Goal: Find contact information: Find contact information

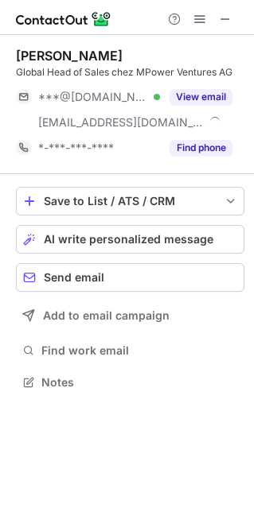
scroll to position [370, 254]
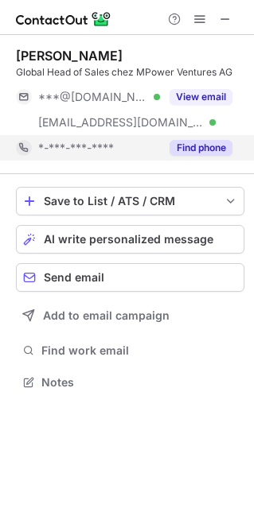
click at [198, 146] on button "Find phone" at bounding box center [200, 148] width 63 height 16
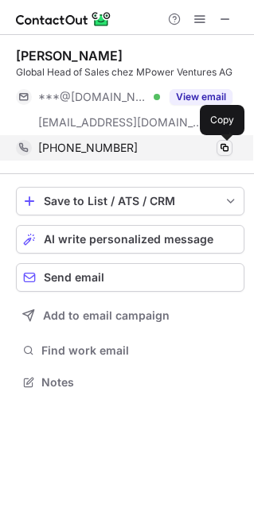
click at [219, 149] on span at bounding box center [224, 147] width 13 height 13
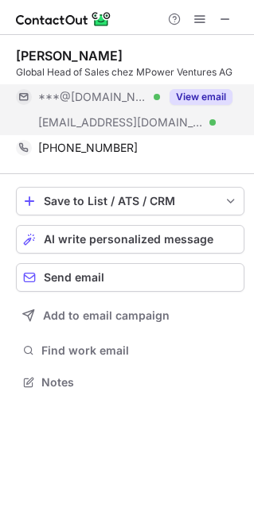
click at [200, 97] on button "View email" at bounding box center [200, 97] width 63 height 16
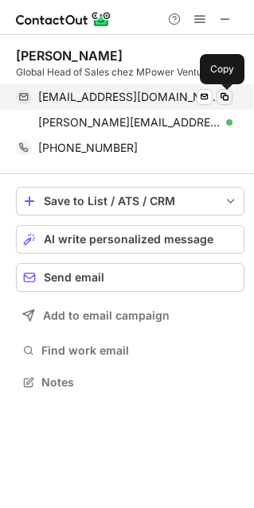
click at [229, 99] on span at bounding box center [224, 97] width 13 height 13
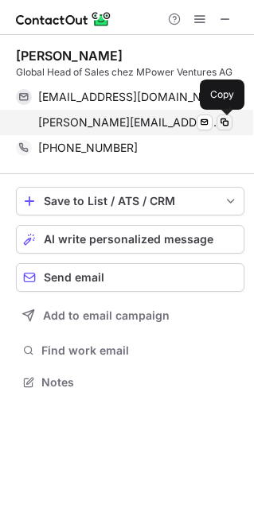
click at [224, 126] on span at bounding box center [224, 122] width 13 height 13
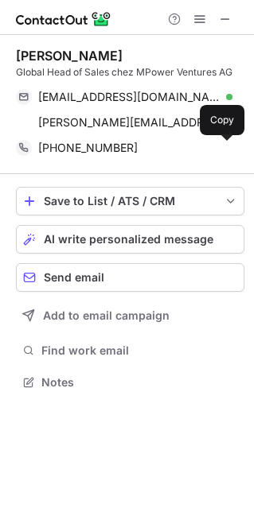
drag, startPoint x: 222, startPoint y: 148, endPoint x: 165, endPoint y: 185, distance: 68.3
click at [223, 148] on span at bounding box center [224, 147] width 13 height 13
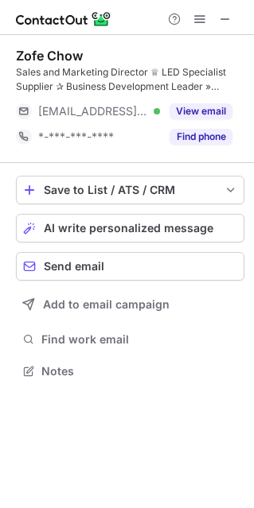
scroll to position [359, 254]
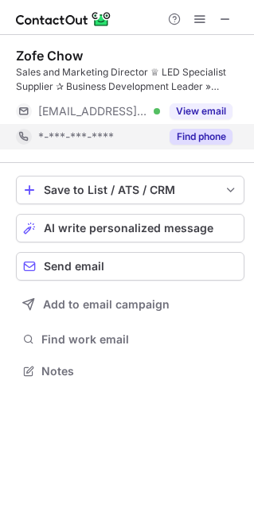
click at [196, 145] on div "Find phone" at bounding box center [196, 136] width 72 height 25
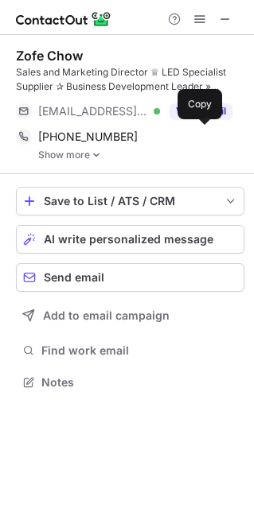
scroll to position [370, 254]
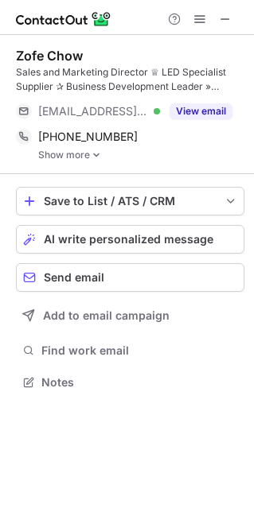
click at [88, 151] on link "Show more" at bounding box center [141, 154] width 206 height 11
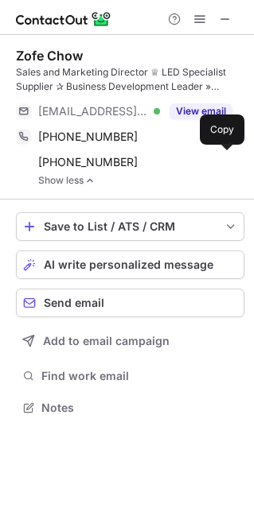
scroll to position [396, 254]
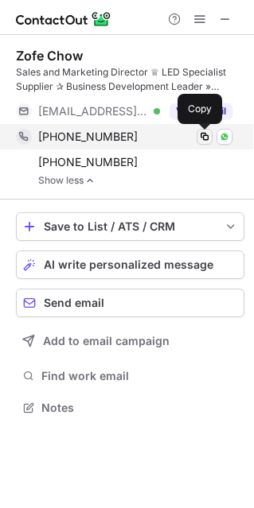
click at [204, 136] on span at bounding box center [204, 136] width 13 height 13
